Goal: Task Accomplishment & Management: Complete application form

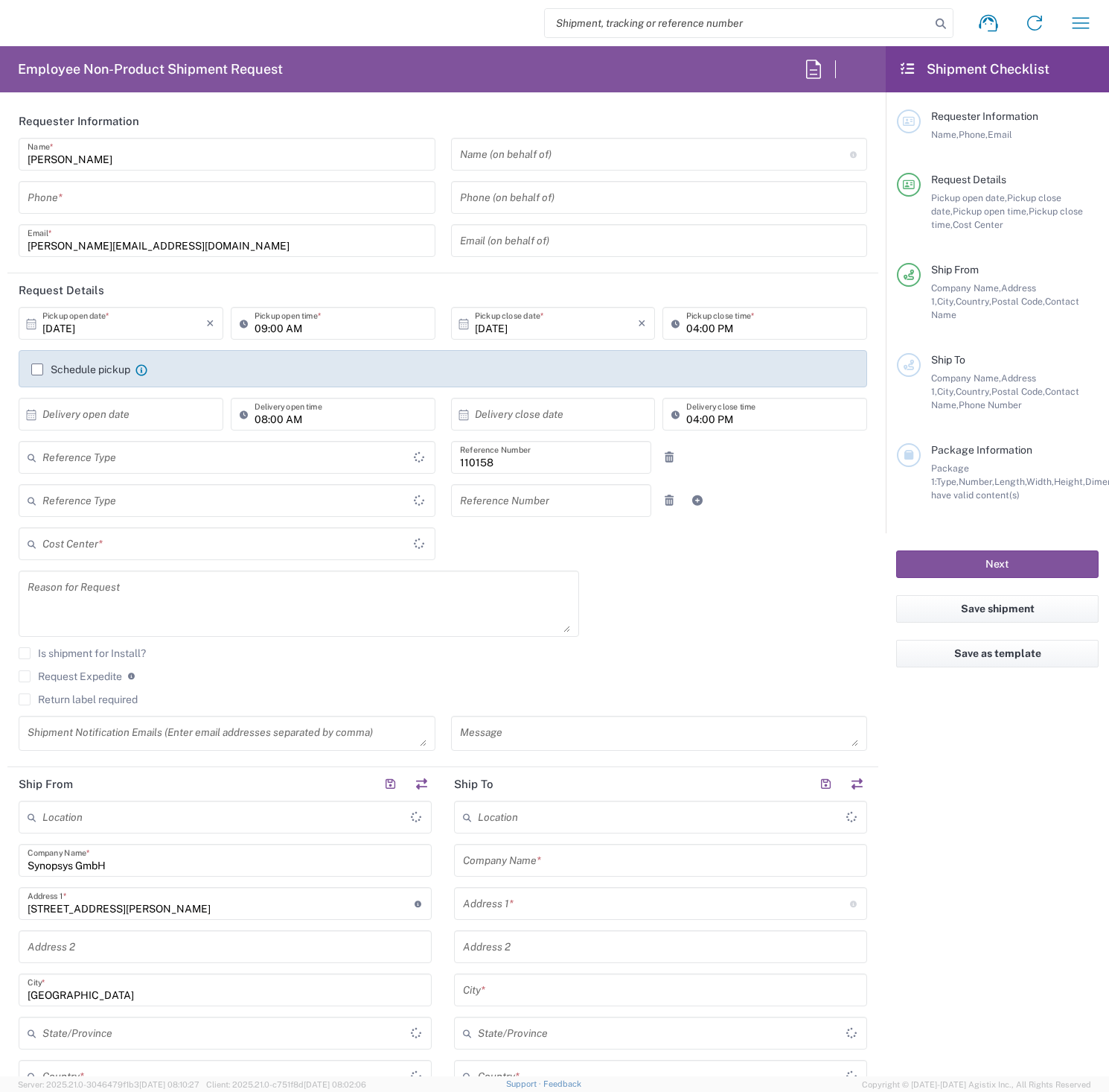
type input "Department"
type input "Delivered at Place"
type input "DE01, FAC, DE02, Munich 110158"
type input "[GEOGRAPHIC_DATA]"
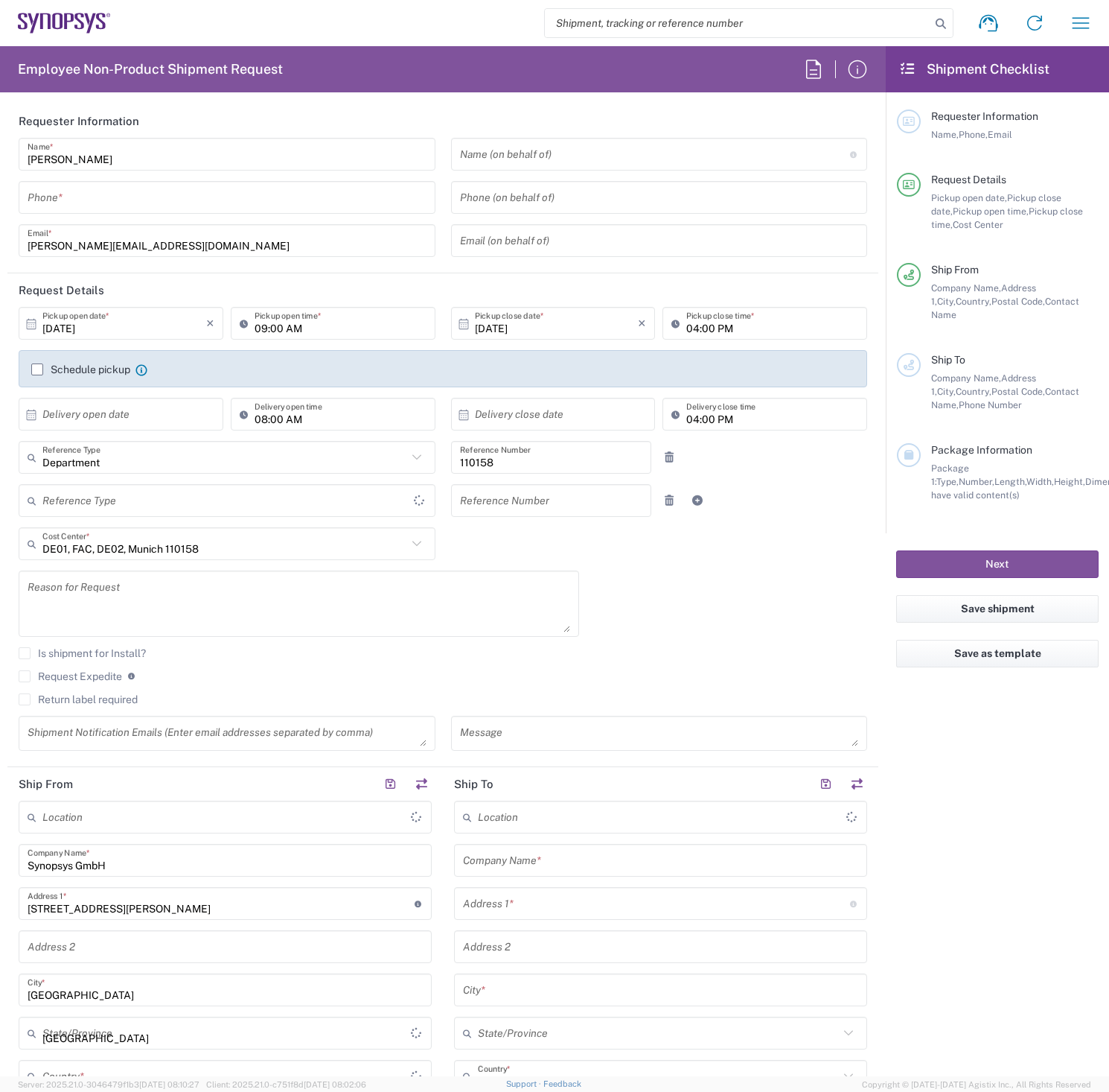
type input "[GEOGRAPHIC_DATA]"
type input "[GEOGRAPHIC_DATA] DE24"
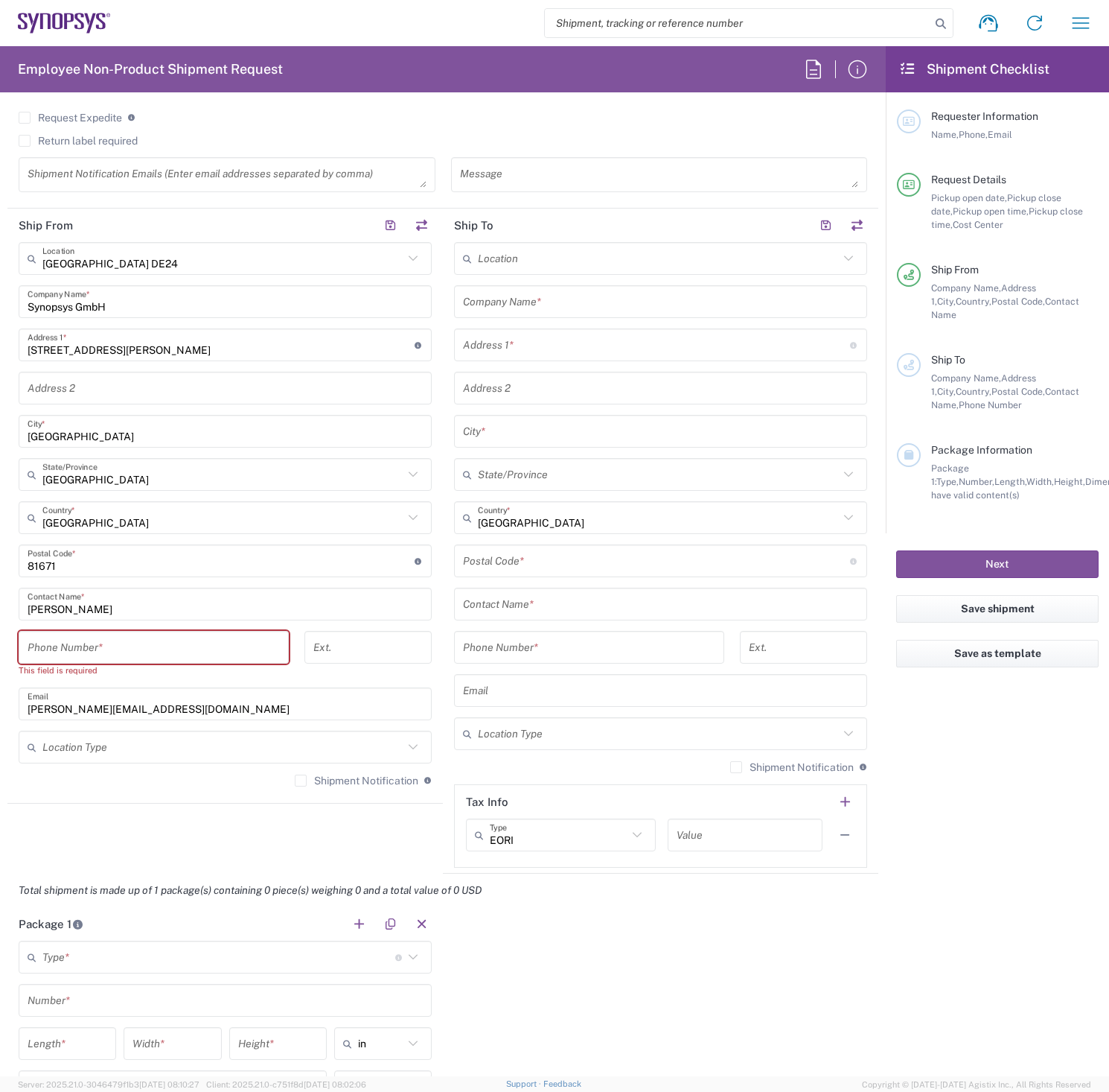
scroll to position [596, 0]
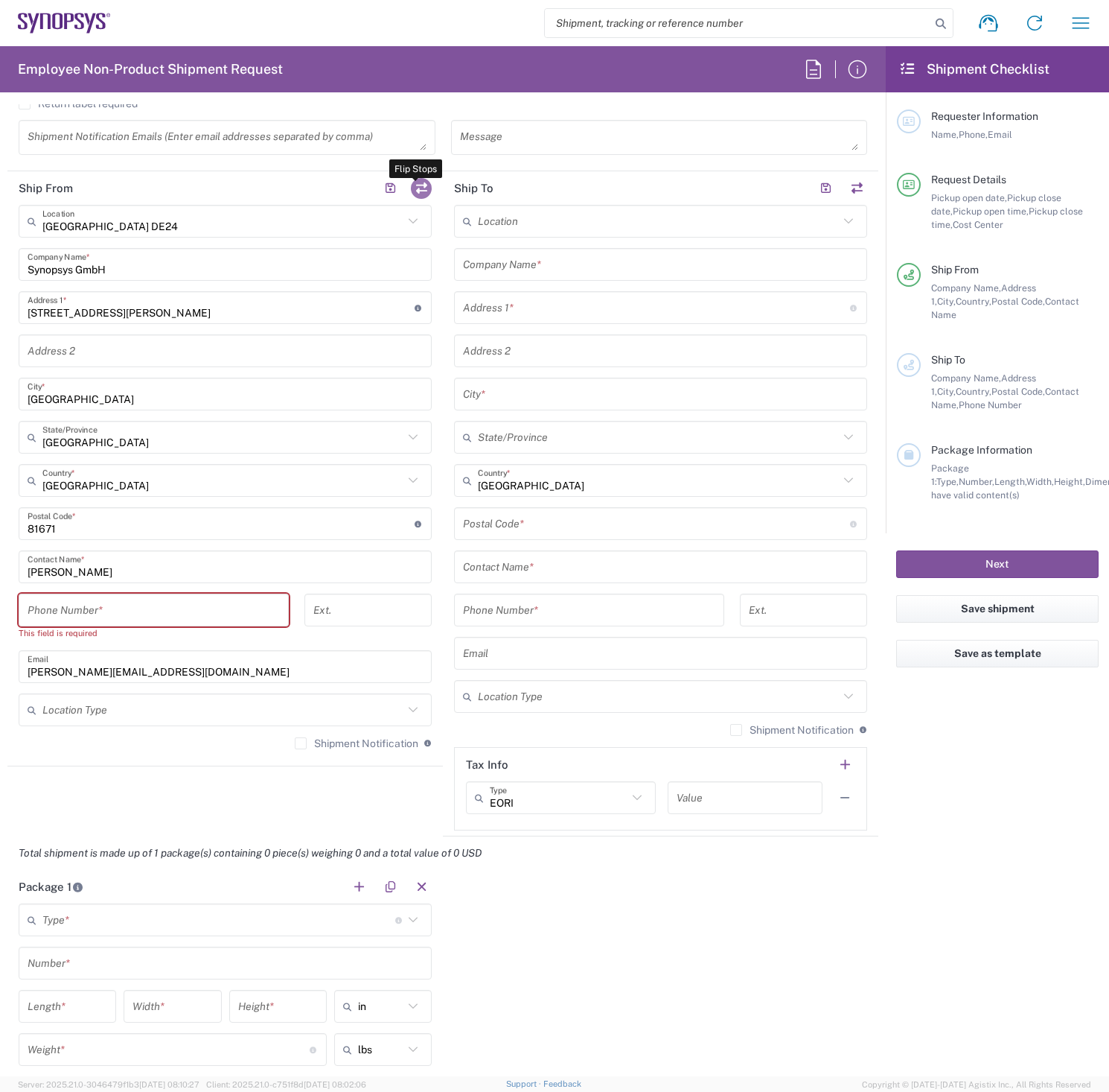
click at [420, 185] on button "button" at bounding box center [421, 188] width 21 height 21
type input "[GEOGRAPHIC_DATA] DE24"
type input "Synopsys GmbH"
type input "[STREET_ADDRESS][PERSON_NAME]"
type input "[GEOGRAPHIC_DATA]"
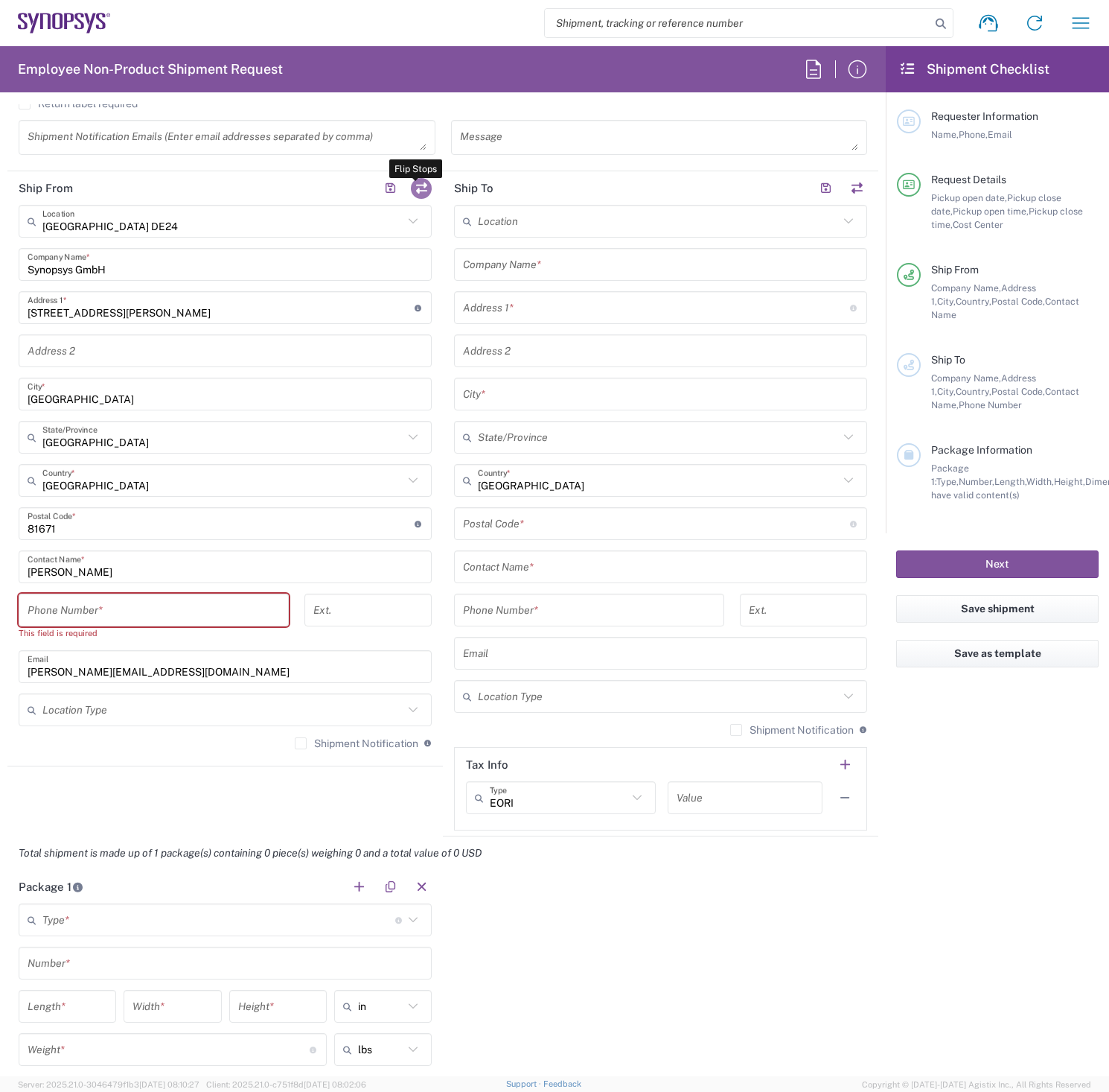
type input "[GEOGRAPHIC_DATA]"
type input "81671"
type input "[PERSON_NAME]"
type input "[PERSON_NAME][EMAIL_ADDRESS][DOMAIN_NAME]"
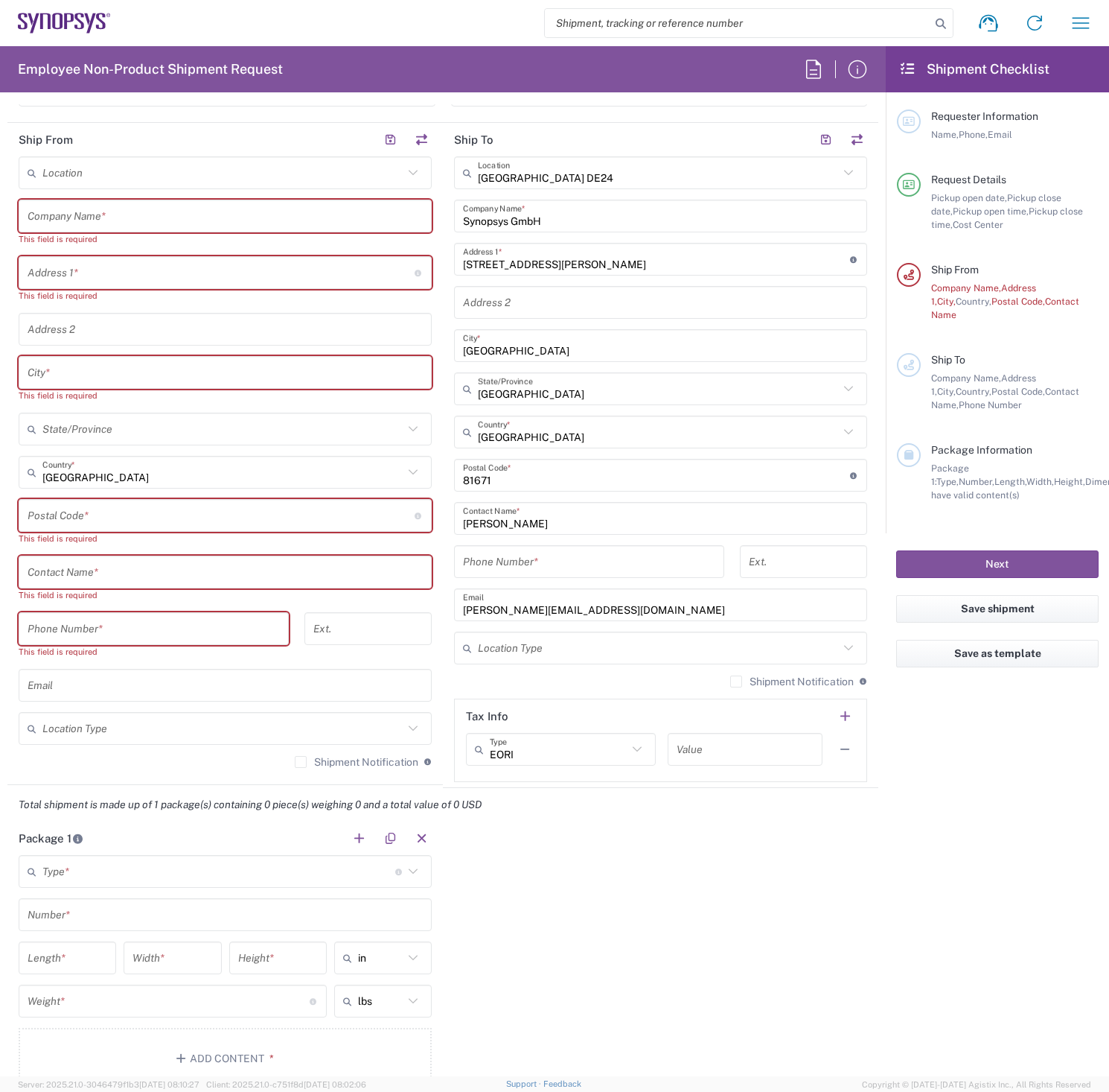
scroll to position [670, 0]
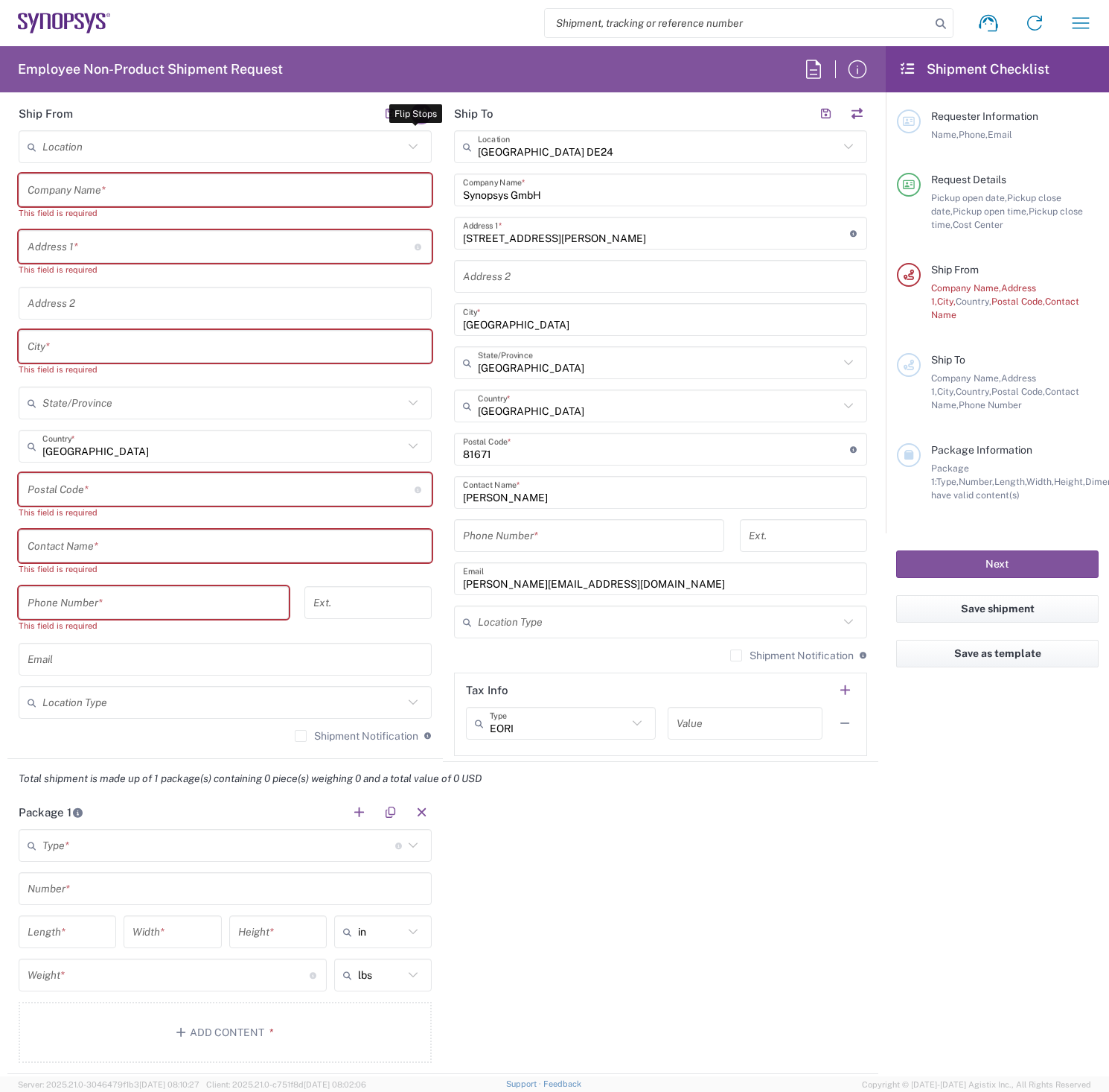
click at [415, 108] on button "button" at bounding box center [421, 113] width 21 height 21
type input "[GEOGRAPHIC_DATA] DE24"
type input "Synopsys GmbH"
type input "[STREET_ADDRESS][PERSON_NAME]"
type input "[GEOGRAPHIC_DATA]"
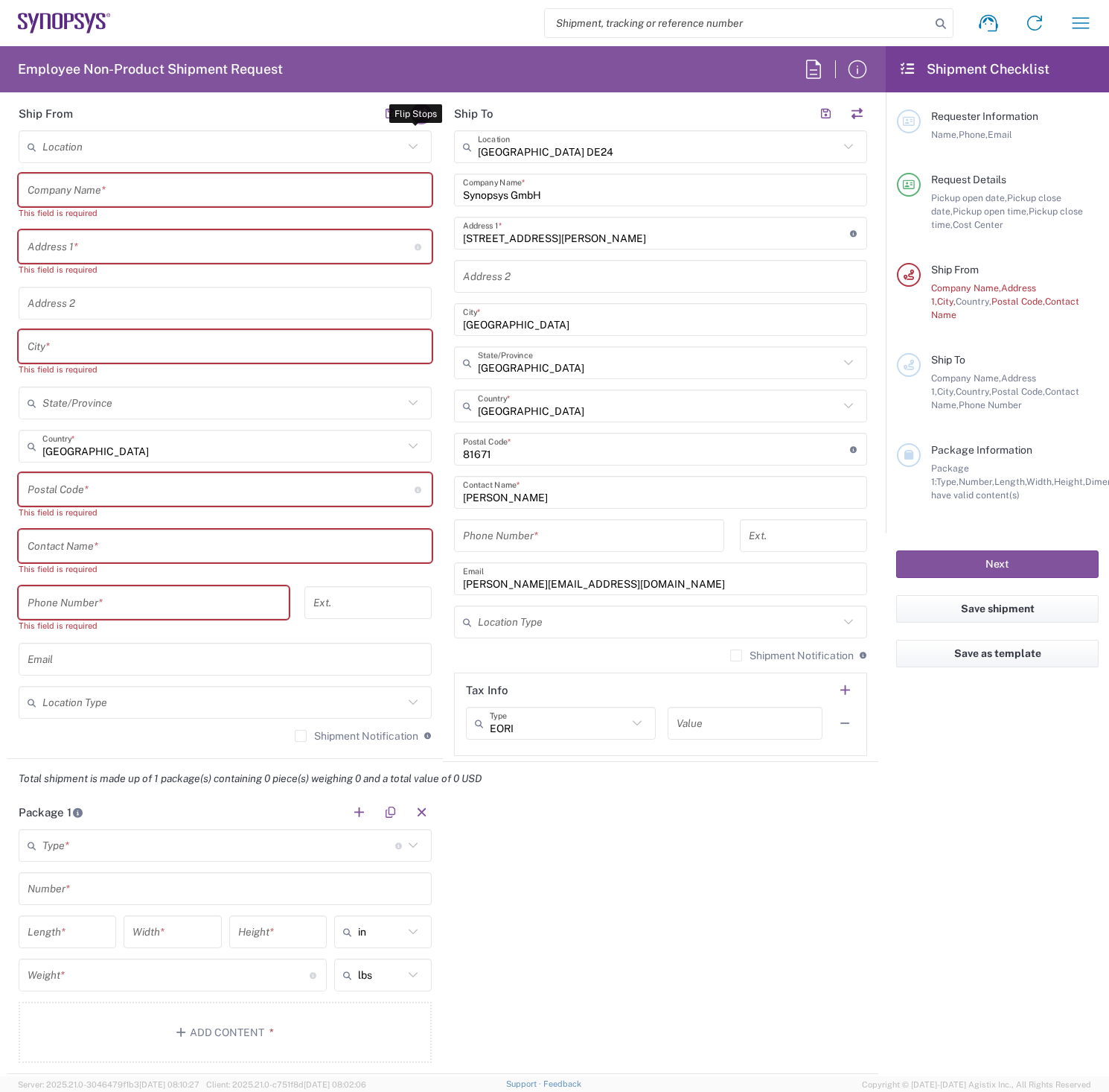
type input "[GEOGRAPHIC_DATA]"
type input "81671"
type input "[PERSON_NAME]"
type input "[PERSON_NAME][EMAIL_ADDRESS][DOMAIN_NAME]"
